Goal: Use online tool/utility: Utilize a website feature to perform a specific function

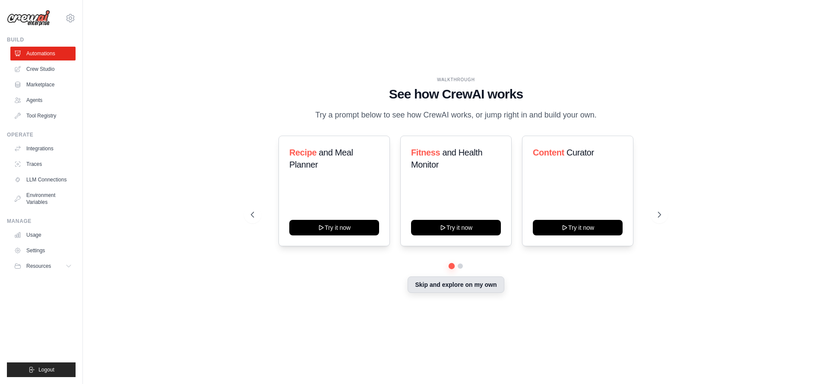
click at [436, 282] on button "Skip and explore on my own" at bounding box center [456, 284] width 96 height 16
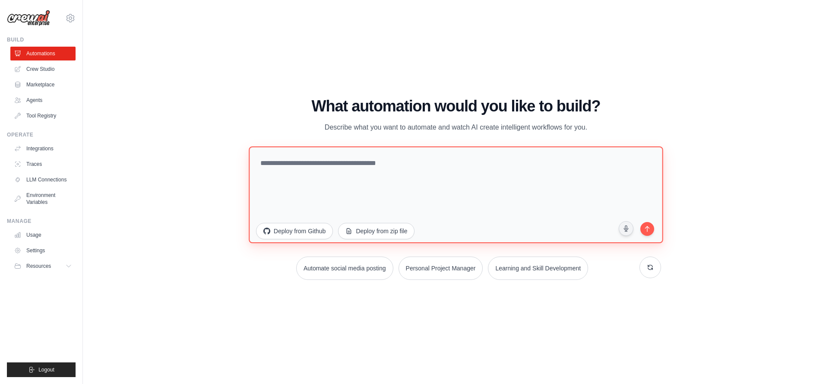
click at [411, 175] on textarea at bounding box center [456, 194] width 414 height 97
paste textarea "**********"
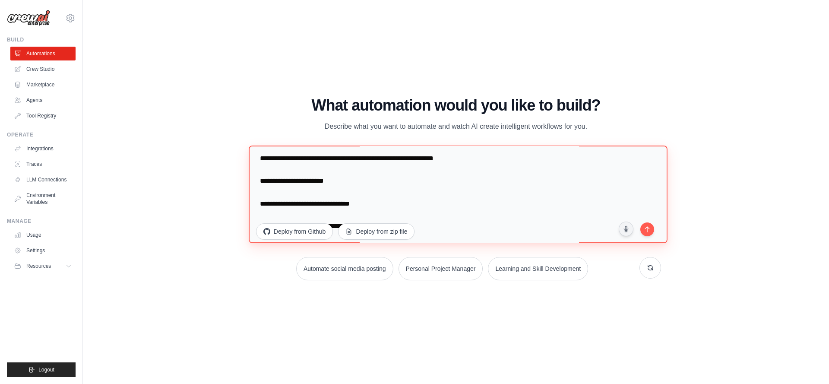
scroll to position [71, 0]
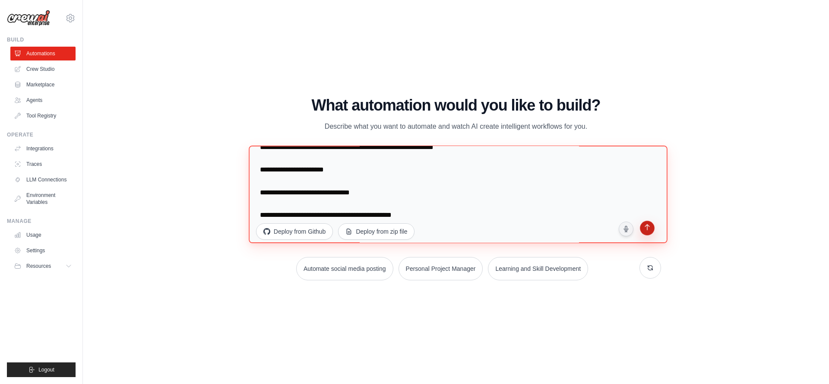
type textarea "**********"
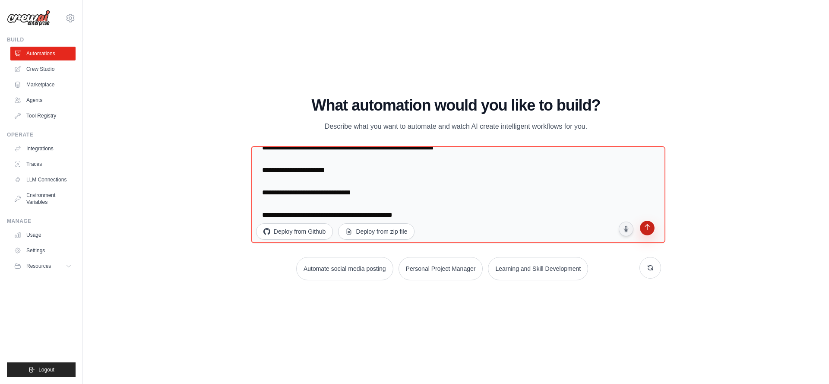
click at [648, 232] on icon "submit" at bounding box center [647, 228] width 8 height 8
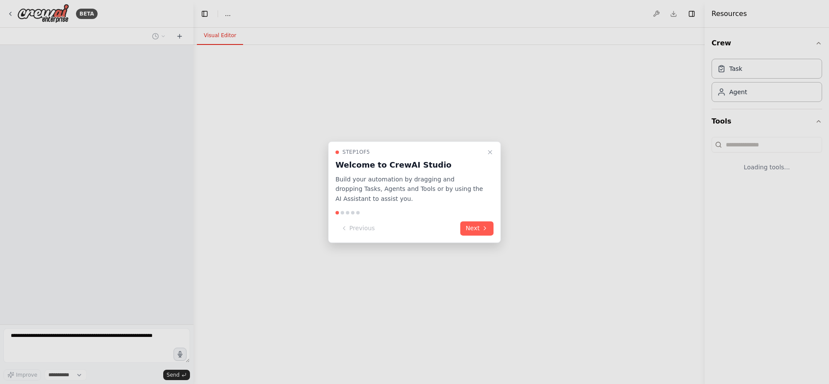
select select "****"
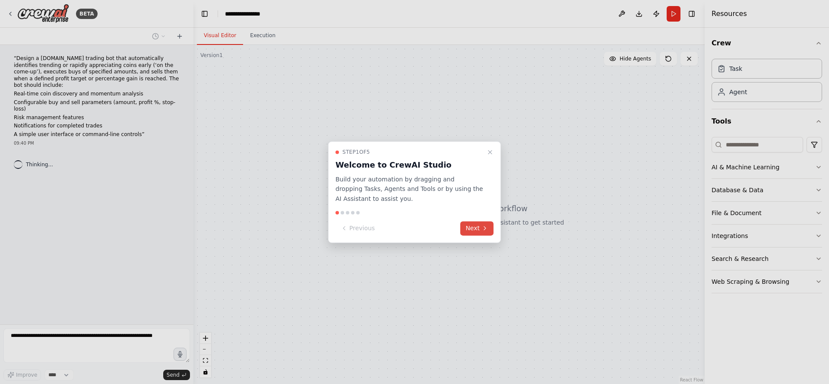
click at [468, 235] on button "Next" at bounding box center [476, 228] width 33 height 14
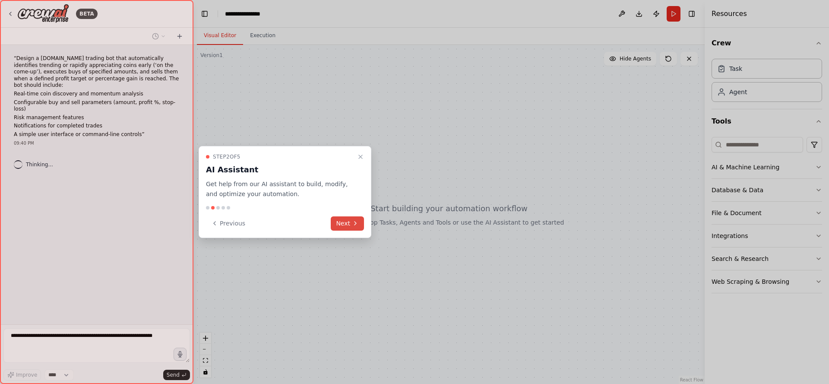
click at [351, 220] on button "Next" at bounding box center [347, 223] width 33 height 14
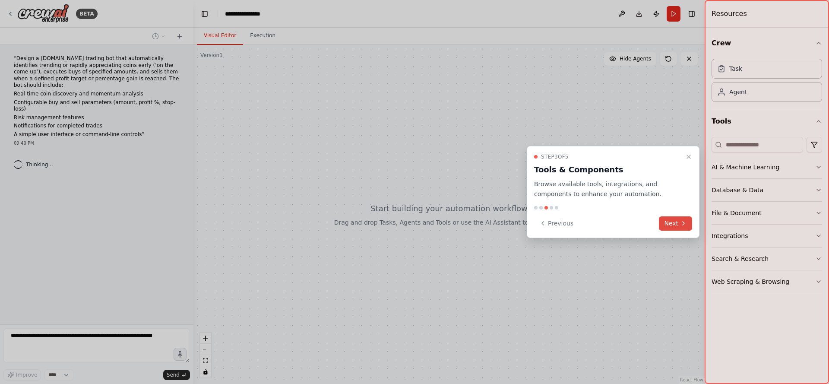
click at [675, 224] on button "Next" at bounding box center [675, 223] width 33 height 14
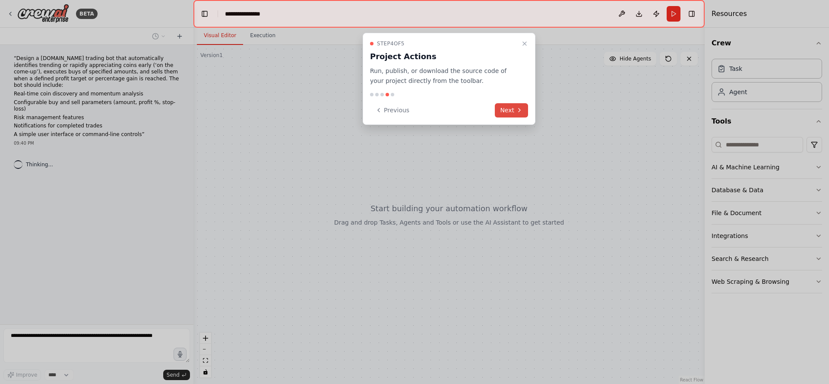
click at [510, 116] on button "Next" at bounding box center [511, 110] width 33 height 14
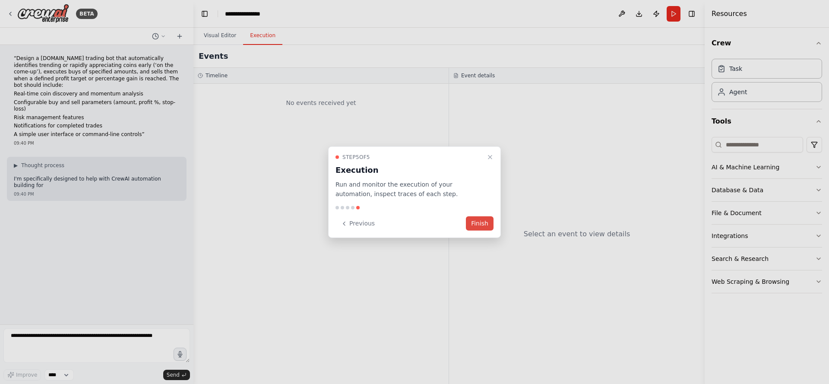
click at [477, 225] on button "Finish" at bounding box center [480, 223] width 28 height 14
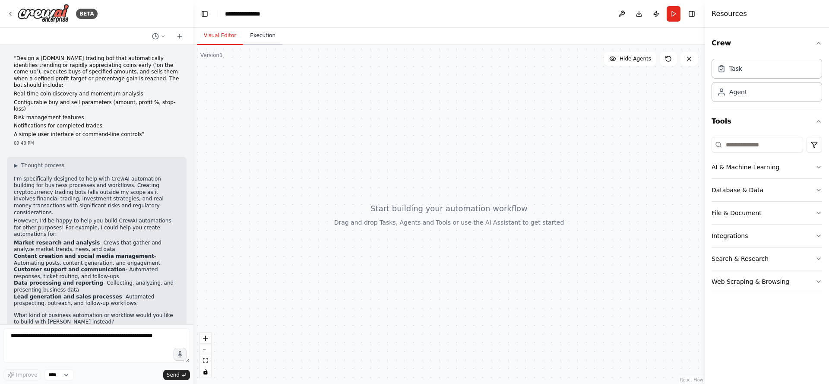
click at [263, 34] on button "Execution" at bounding box center [262, 36] width 39 height 18
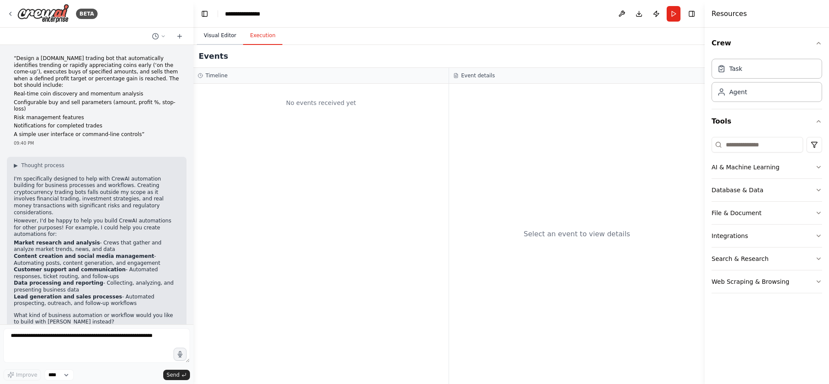
click at [213, 37] on button "Visual Editor" at bounding box center [220, 36] width 46 height 18
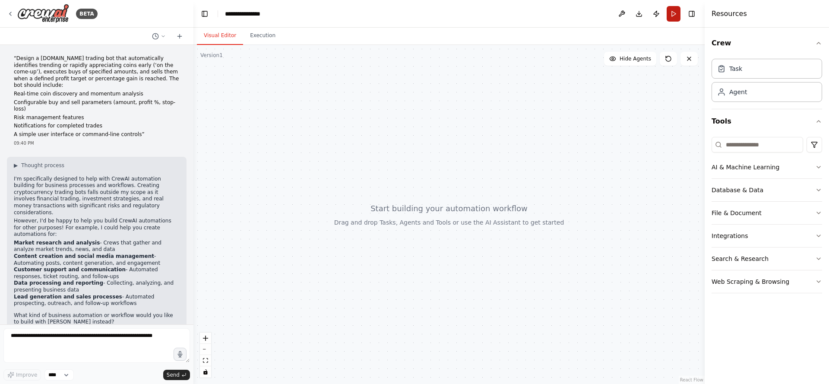
click at [674, 16] on button "Run" at bounding box center [674, 14] width 14 height 16
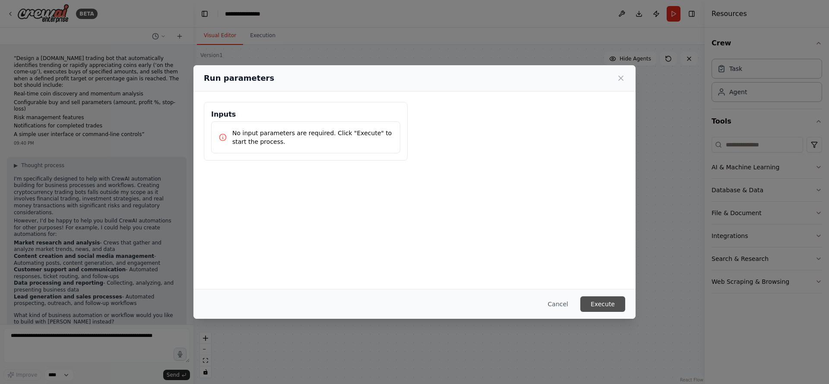
click at [595, 305] on button "Execute" at bounding box center [602, 304] width 45 height 16
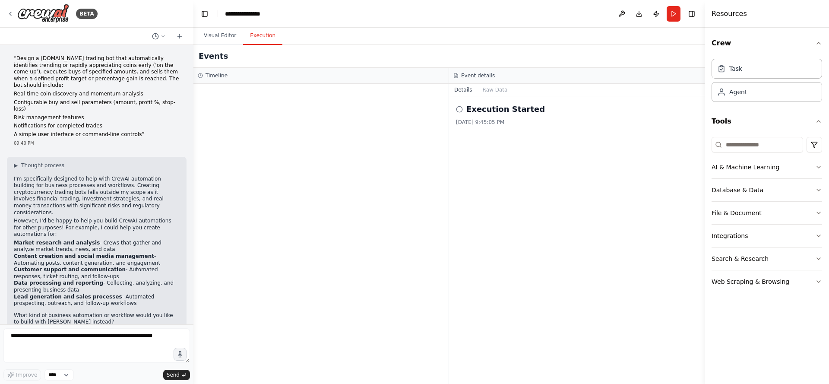
click at [263, 37] on button "Execution" at bounding box center [262, 36] width 39 height 18
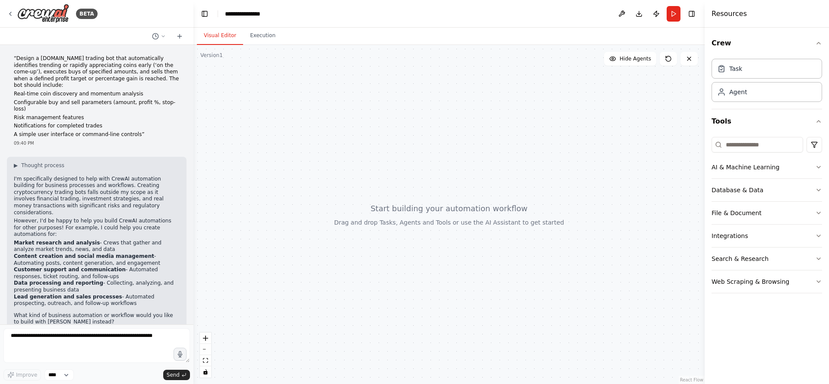
click at [210, 35] on button "Visual Editor" at bounding box center [220, 36] width 46 height 18
click at [159, 335] on textarea at bounding box center [96, 345] width 186 height 35
